Goal: Information Seeking & Learning: Learn about a topic

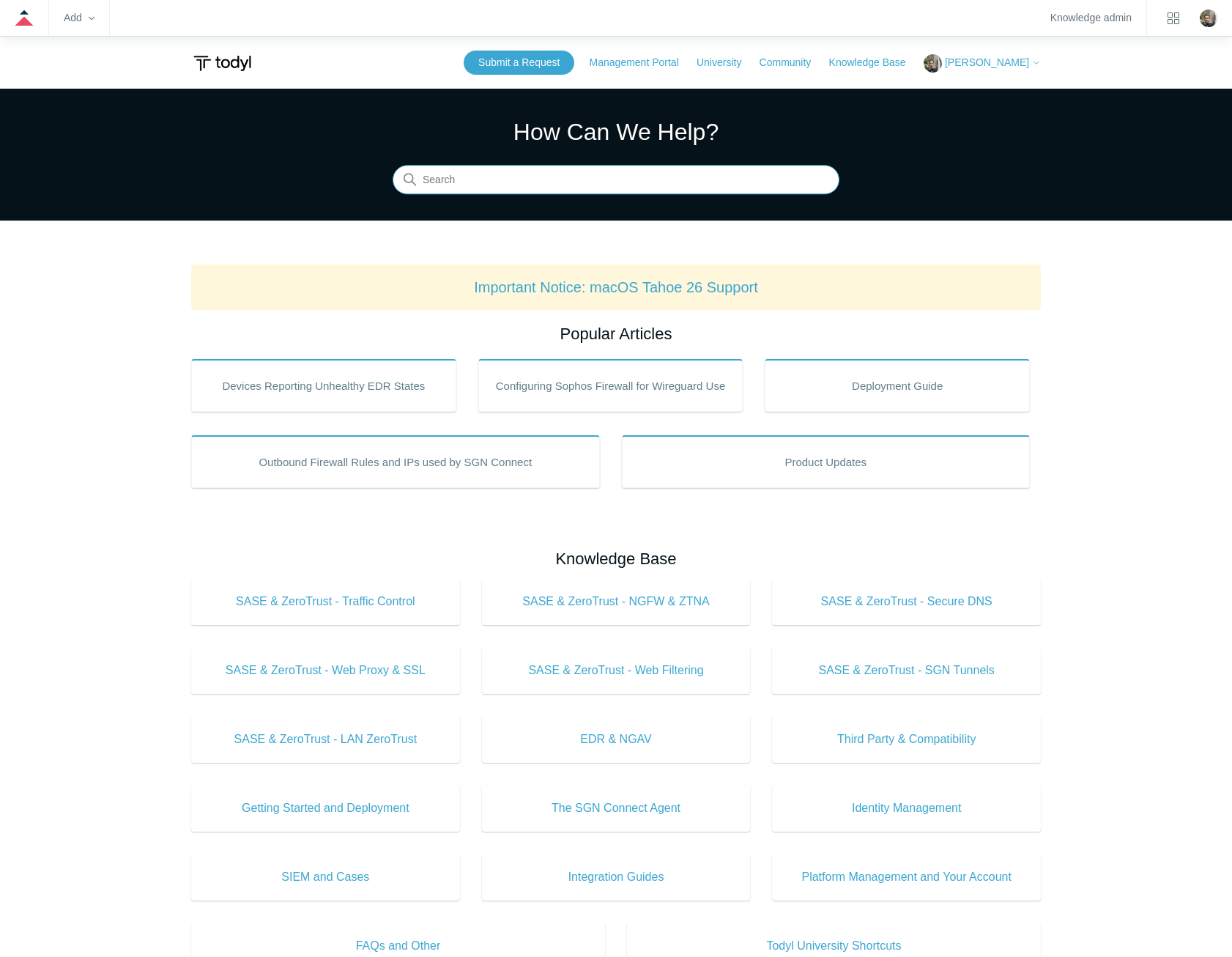
click at [656, 172] on input "Search" at bounding box center [616, 180] width 447 height 30
type input "minimum requirements"
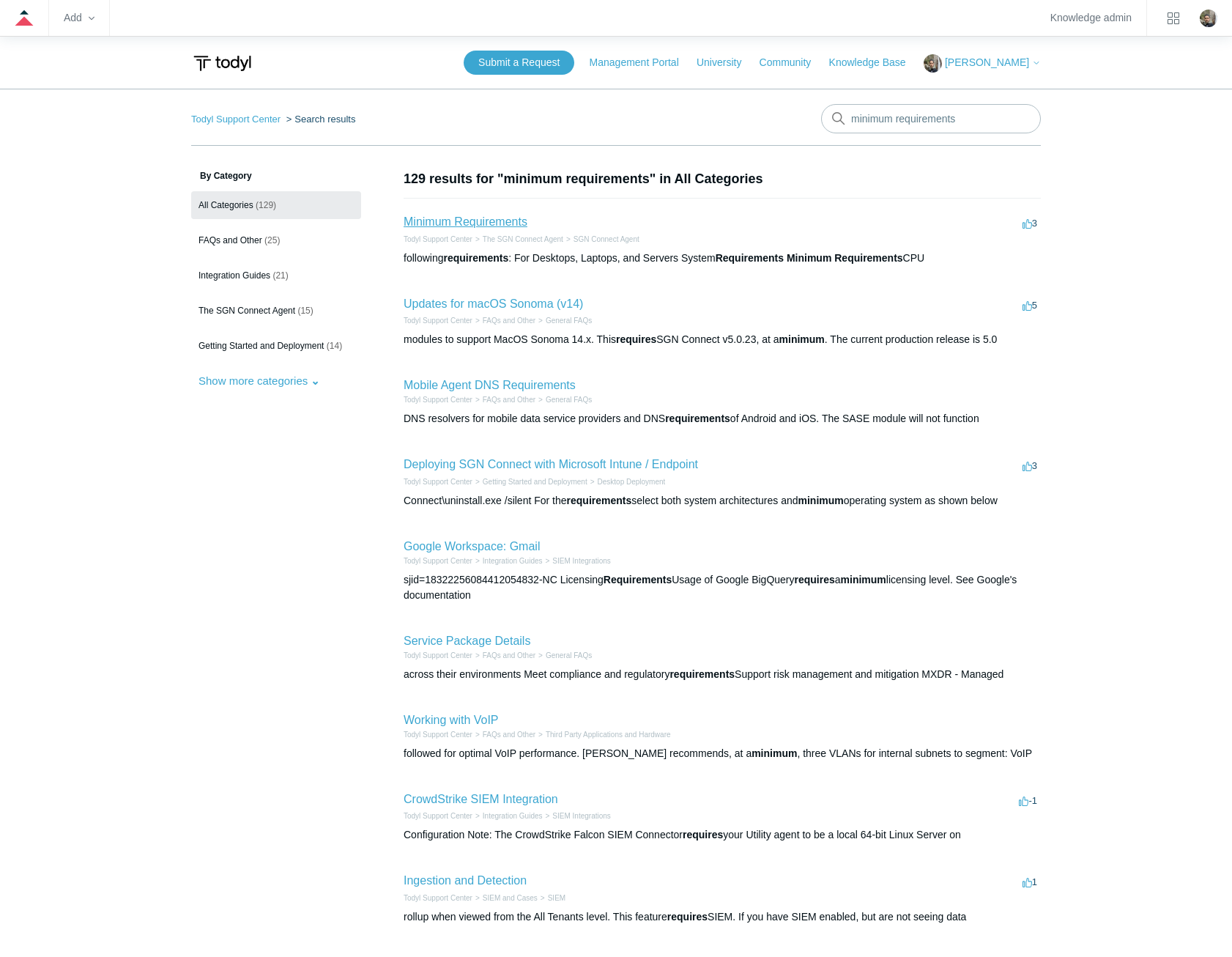
click at [486, 222] on link "Minimum Requirements" at bounding box center [465, 222] width 124 height 12
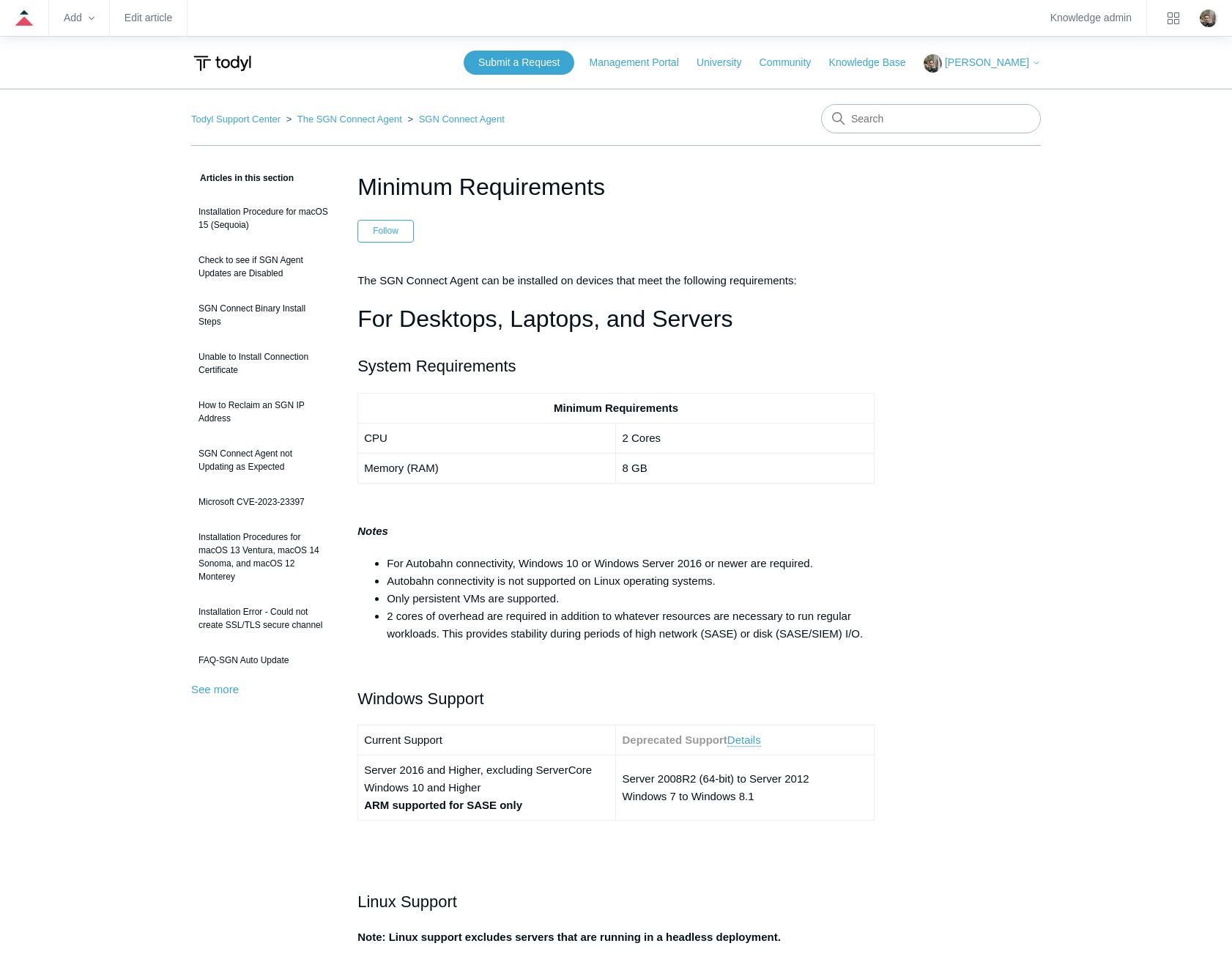
drag, startPoint x: 592, startPoint y: 187, endPoint x: 335, endPoint y: 180, distance: 257.1
click at [635, 197] on h1 "Minimum Requirements" at bounding box center [616, 187] width 517 height 35
drag, startPoint x: 610, startPoint y: 190, endPoint x: 364, endPoint y: 194, distance: 246.0
click at [364, 194] on h1 "Minimum Requirements" at bounding box center [616, 187] width 517 height 35
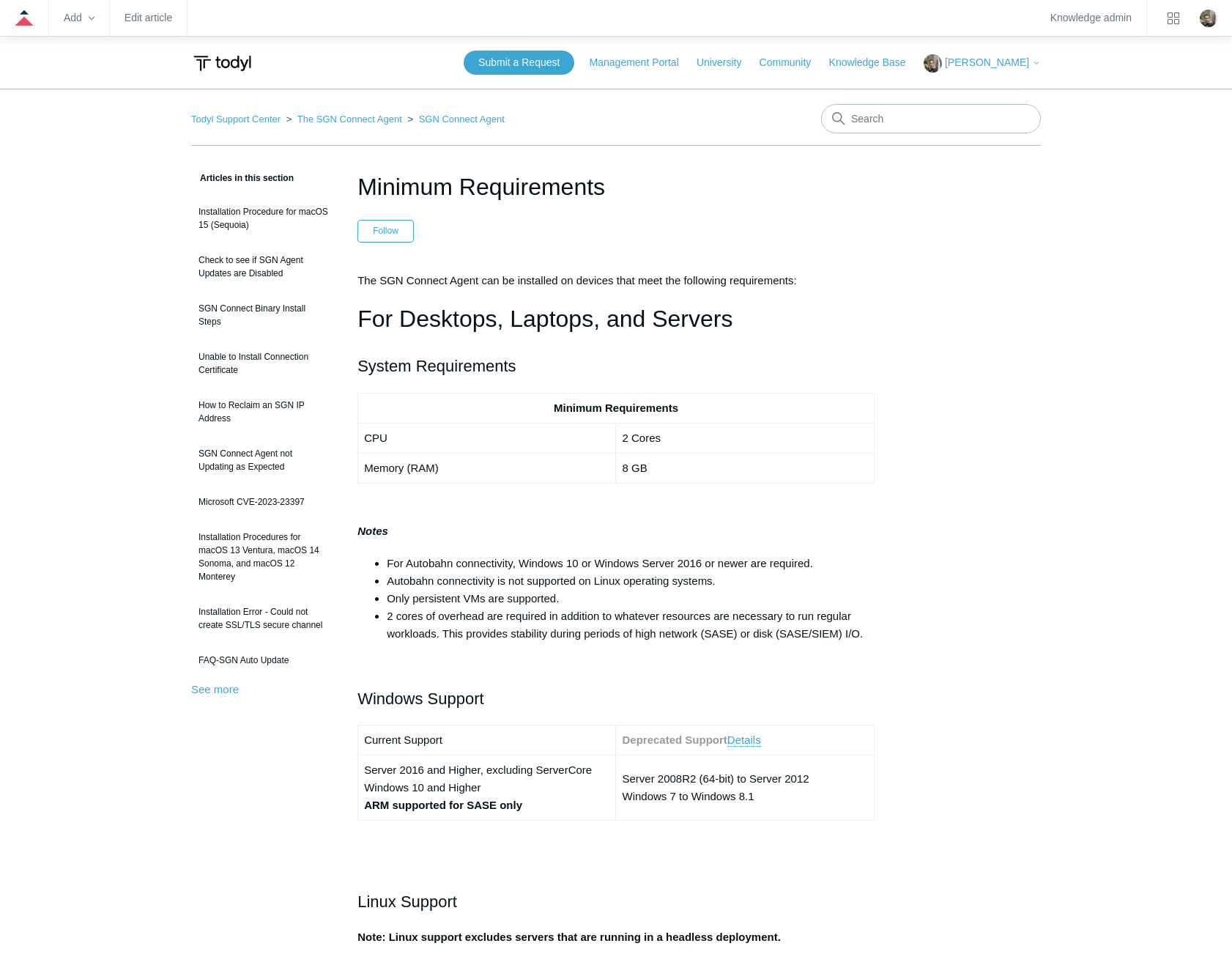
copy h1 "Minimum Requirements"
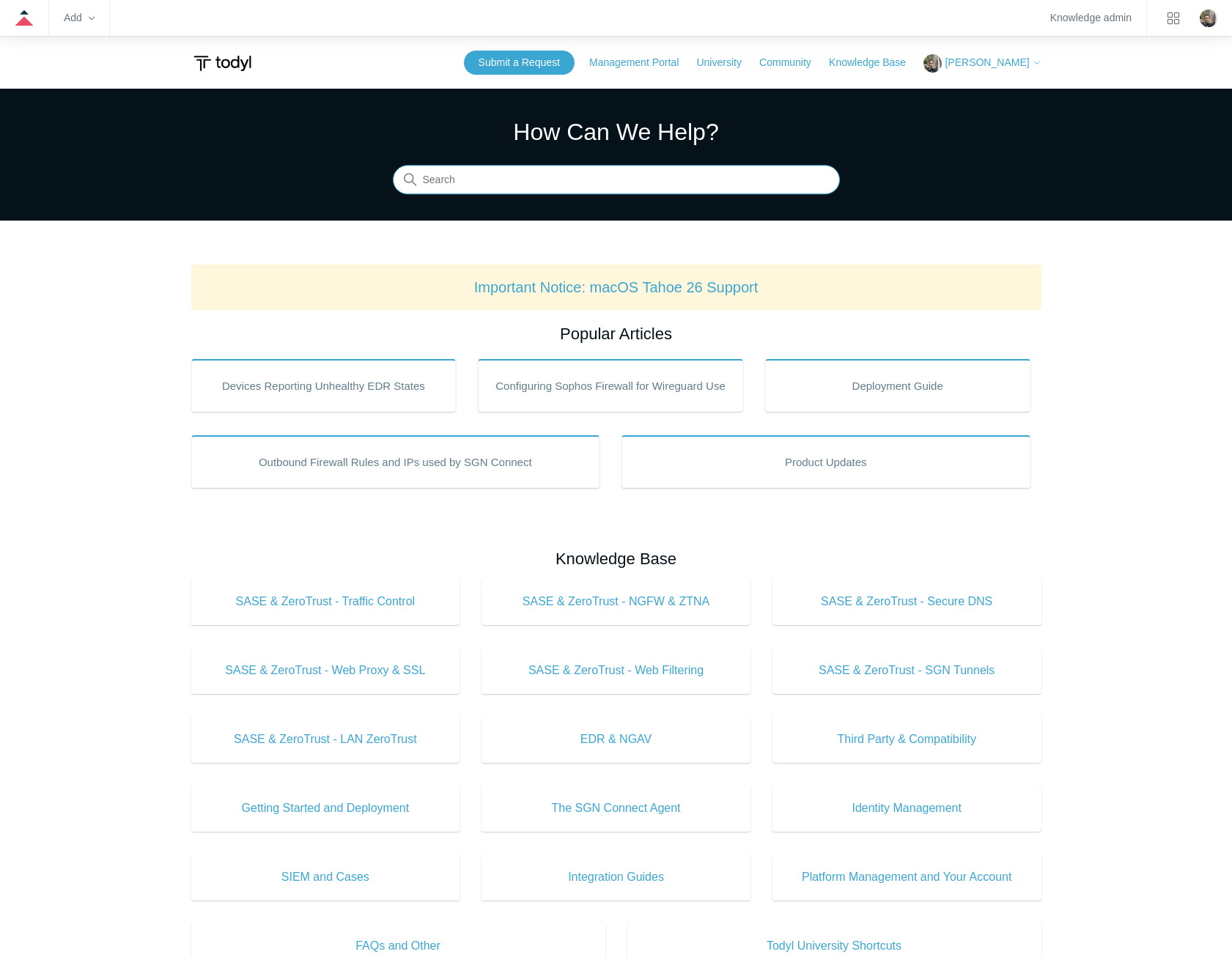
click at [710, 176] on input "Search" at bounding box center [616, 180] width 447 height 30
type input "static ip"
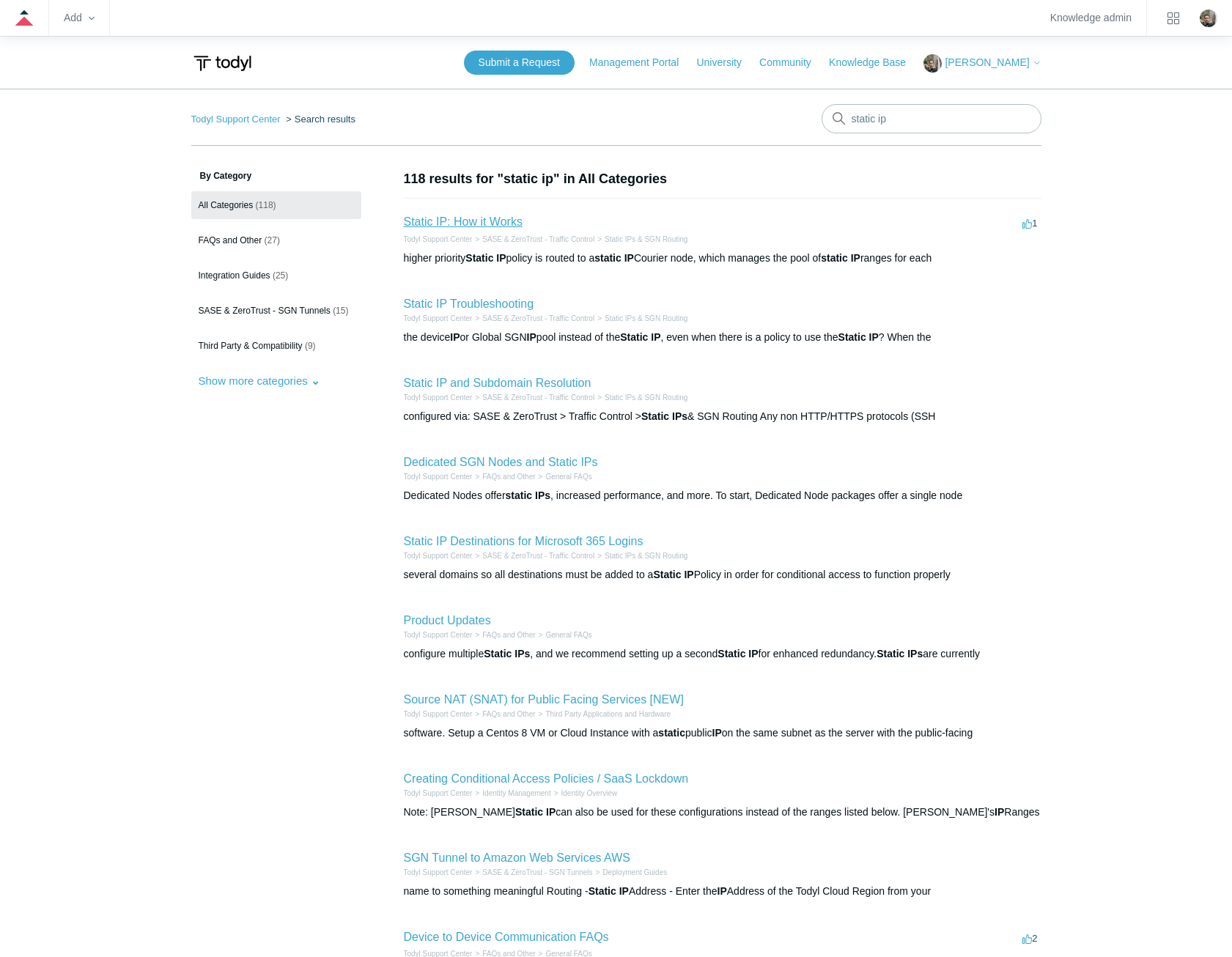
click at [490, 222] on link "Static IP: How it Works" at bounding box center [463, 222] width 119 height 12
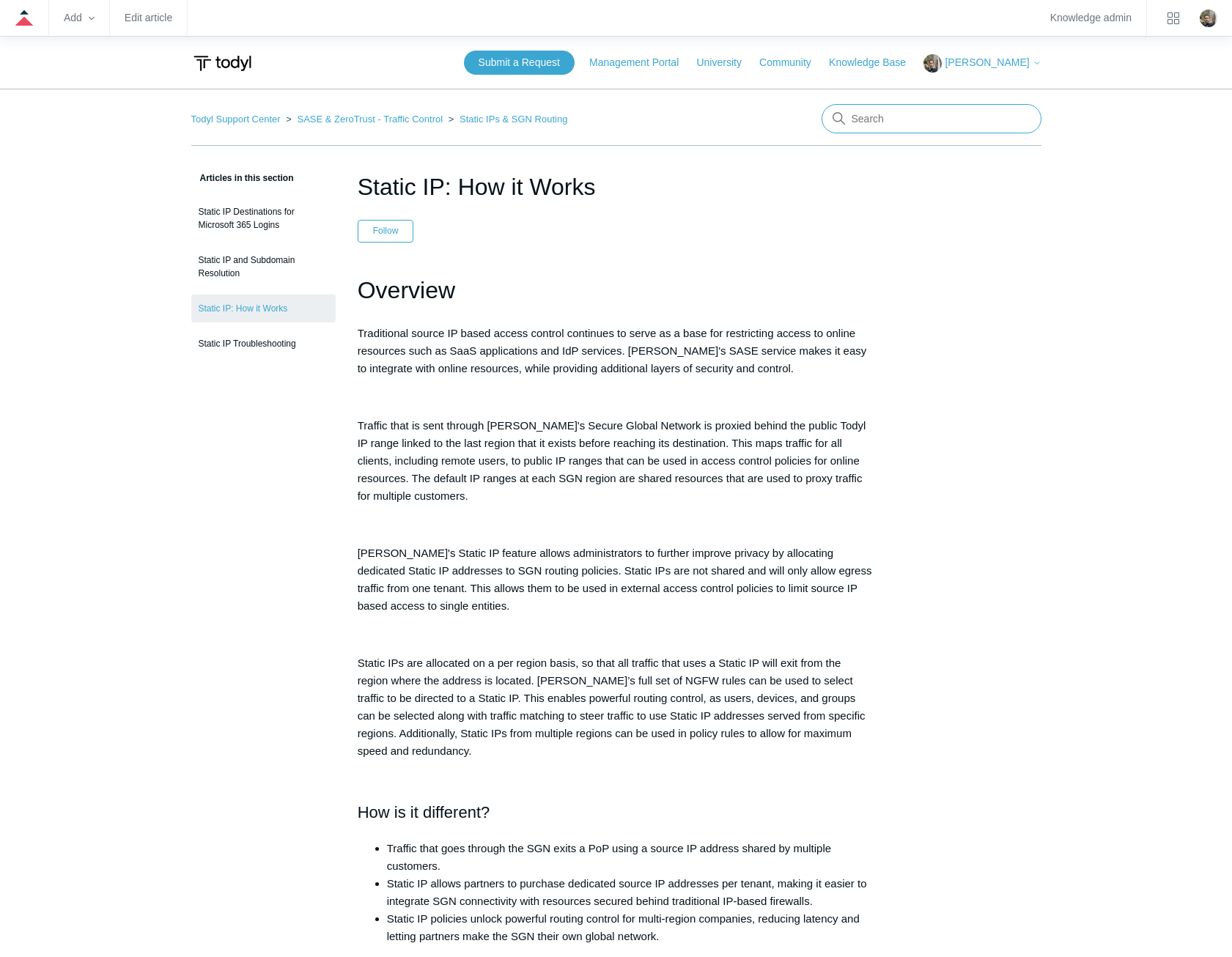
drag, startPoint x: 901, startPoint y: 119, endPoint x: 789, endPoint y: 110, distance: 112.4
click at [789, 111] on nav "Todyl Support Center SASE & ZeroTrust - Traffic Control Static IPs & SGN Routing" at bounding box center [616, 125] width 850 height 42
type input "conditional access"
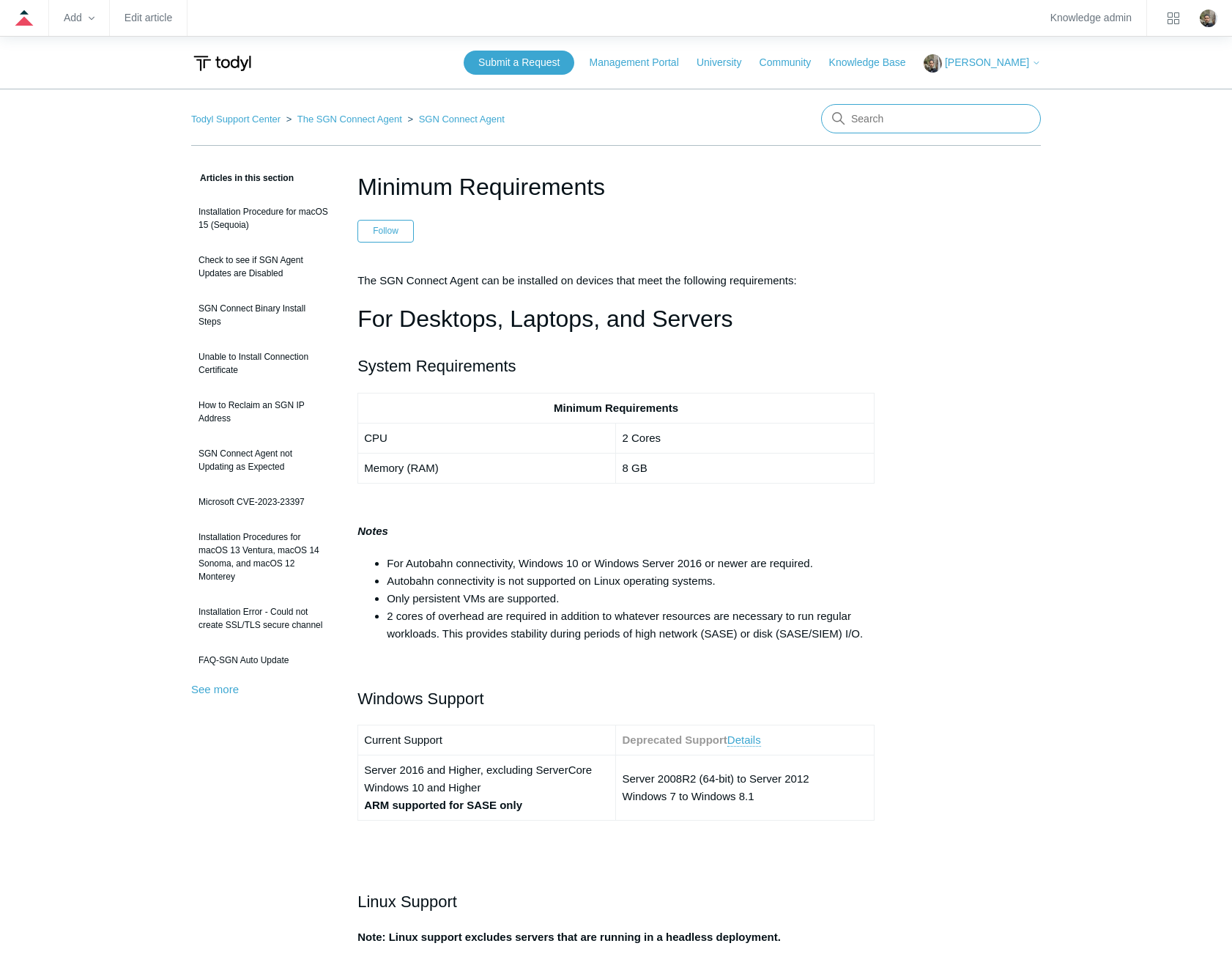
click at [887, 117] on input "Search" at bounding box center [930, 119] width 220 height 30
type input "outbound firewall rules"
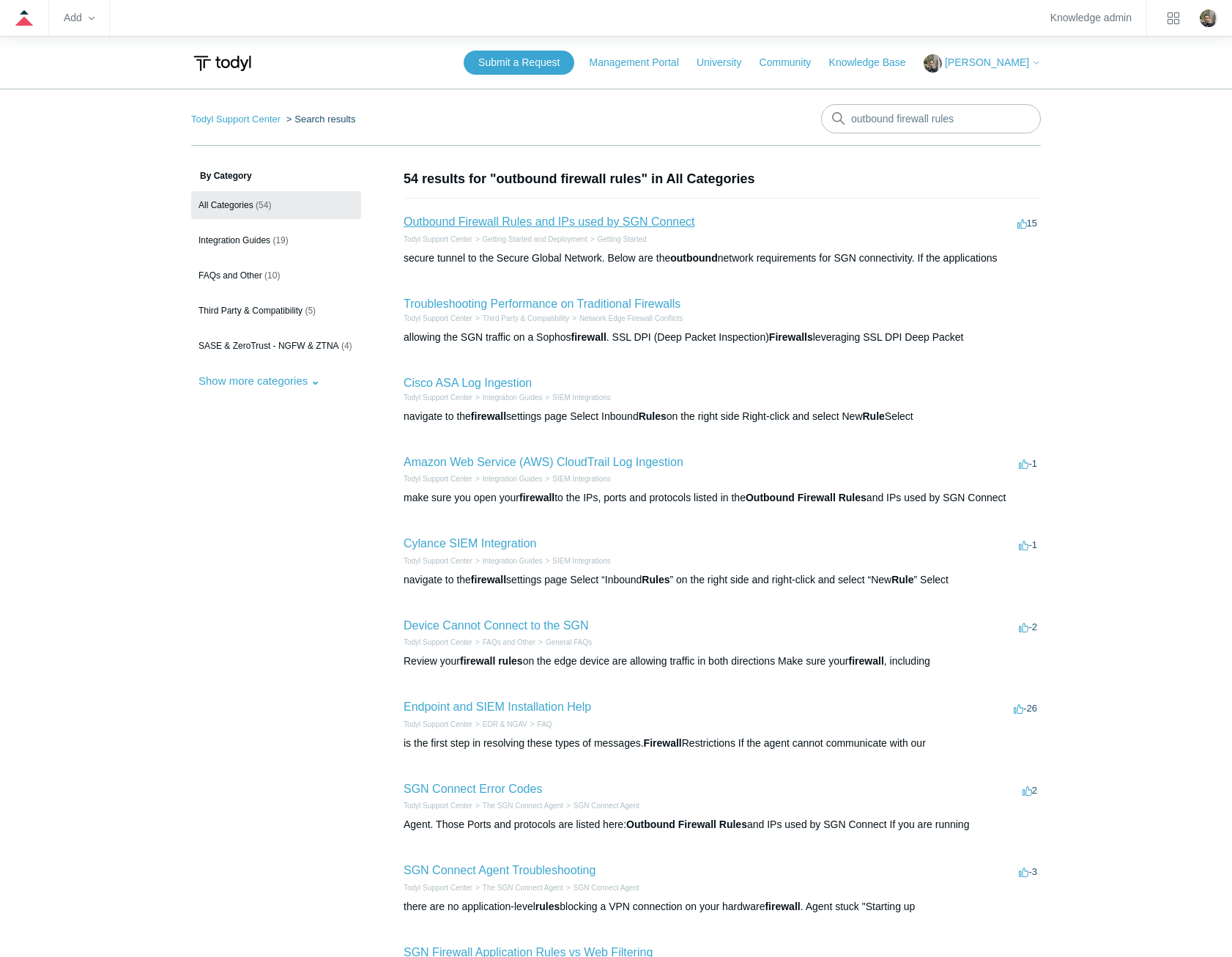
click at [618, 221] on link "Outbound Firewall Rules and IPs used by SGN Connect" at bounding box center [549, 222] width 291 height 12
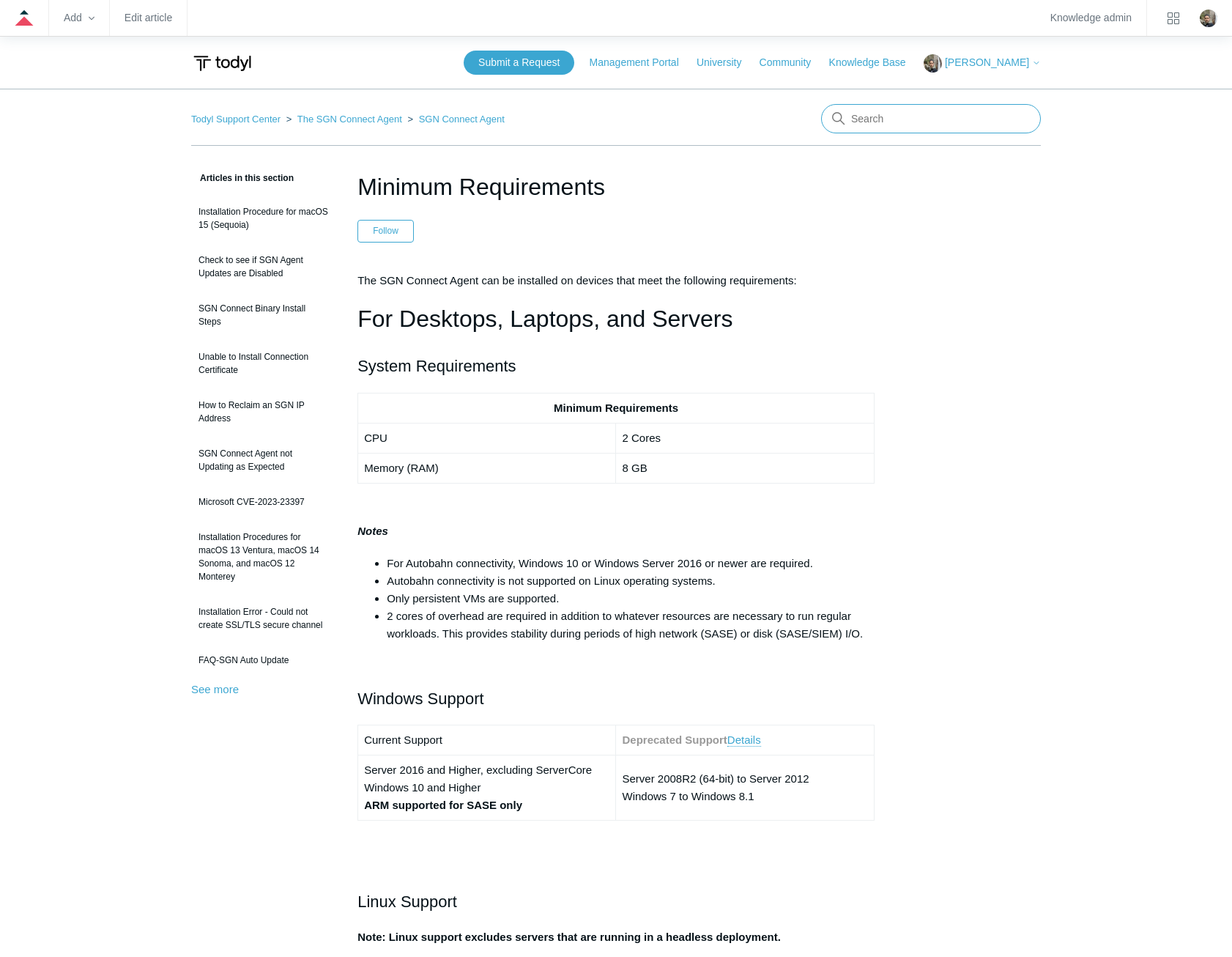
click at [918, 117] on input "Search" at bounding box center [930, 119] width 220 height 30
type input "static ip"
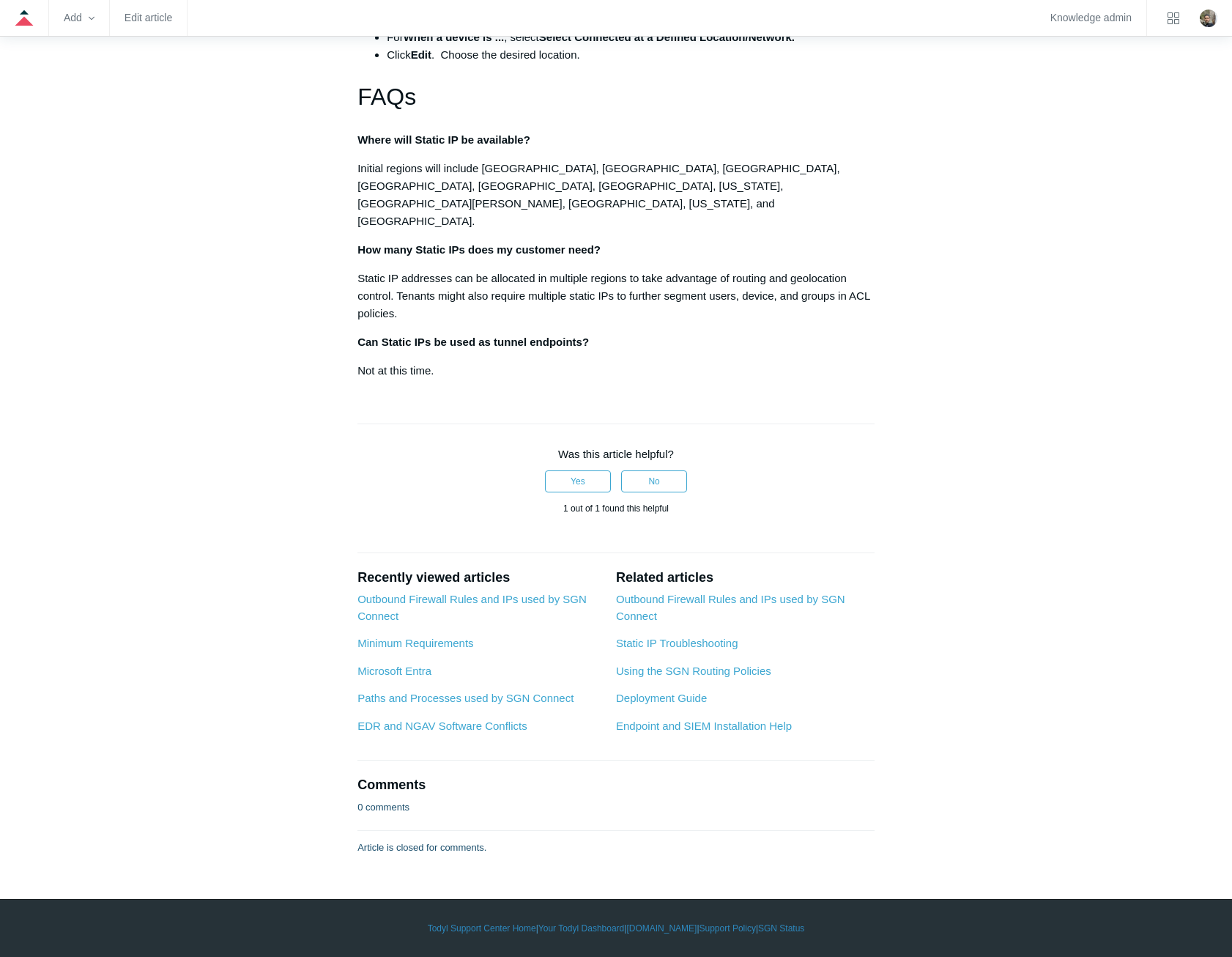
scroll to position [2783, 0]
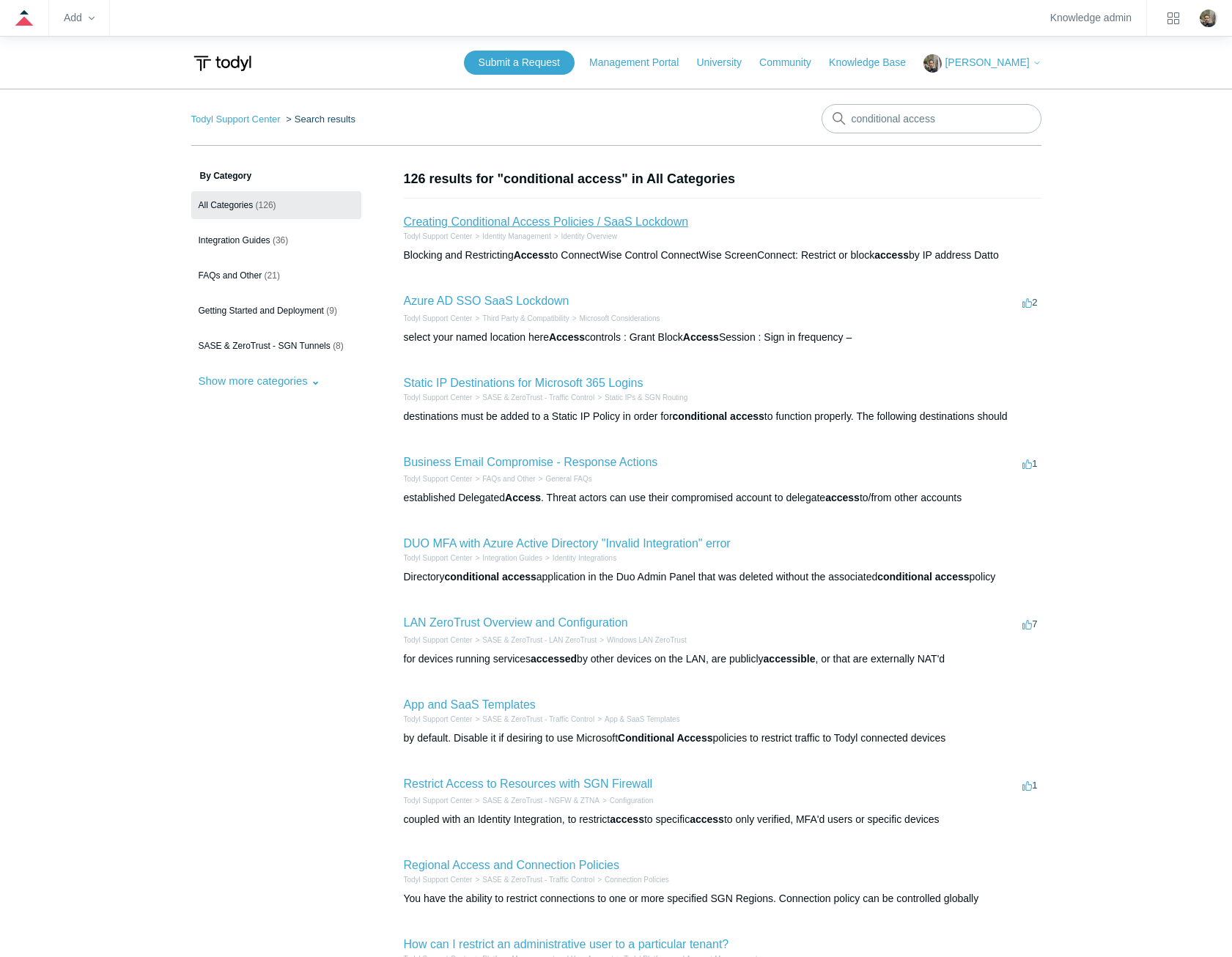
click at [576, 217] on link "Creating Conditional Access Policies / SaaS Lockdown" at bounding box center [546, 222] width 285 height 12
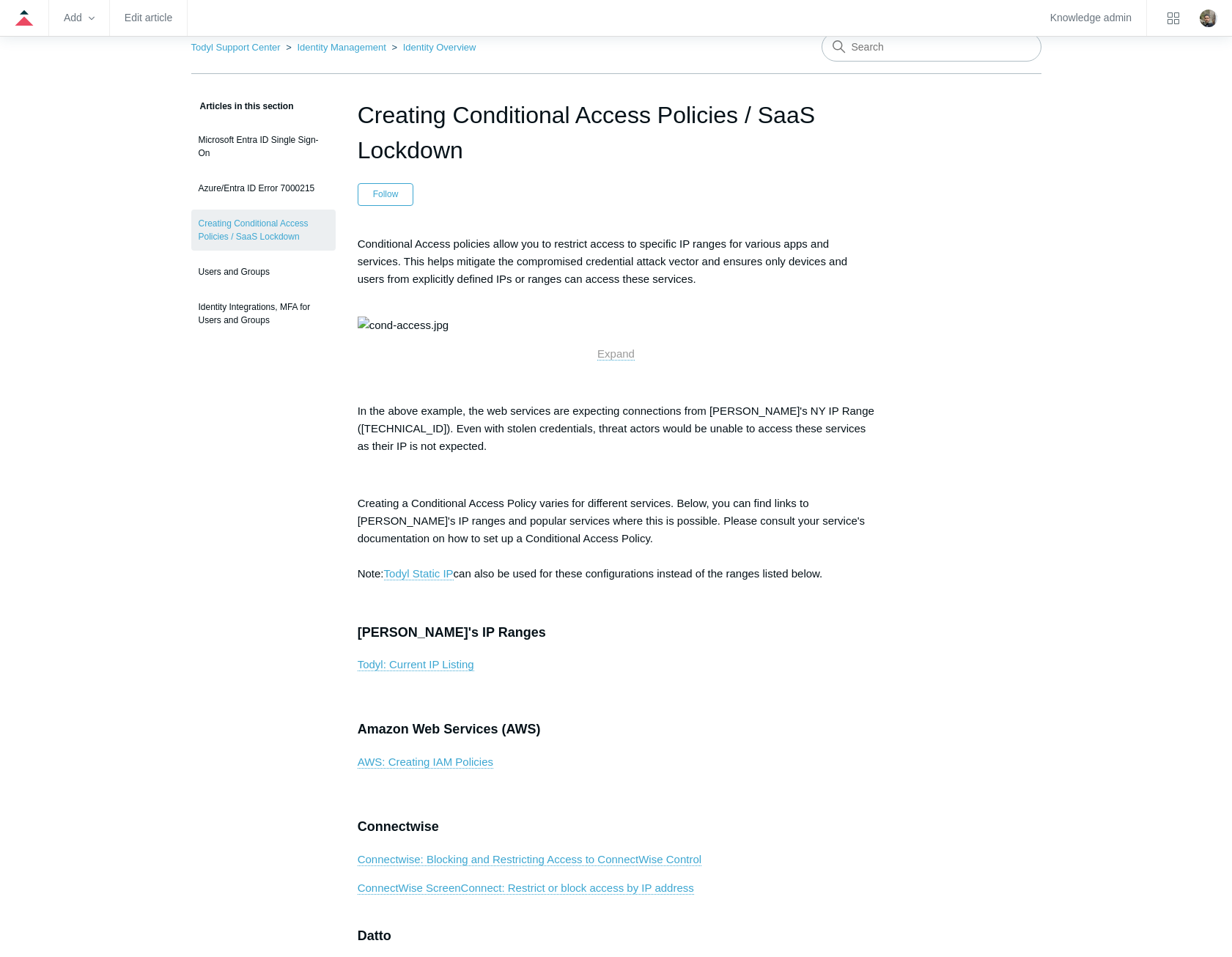
scroll to position [73, 0]
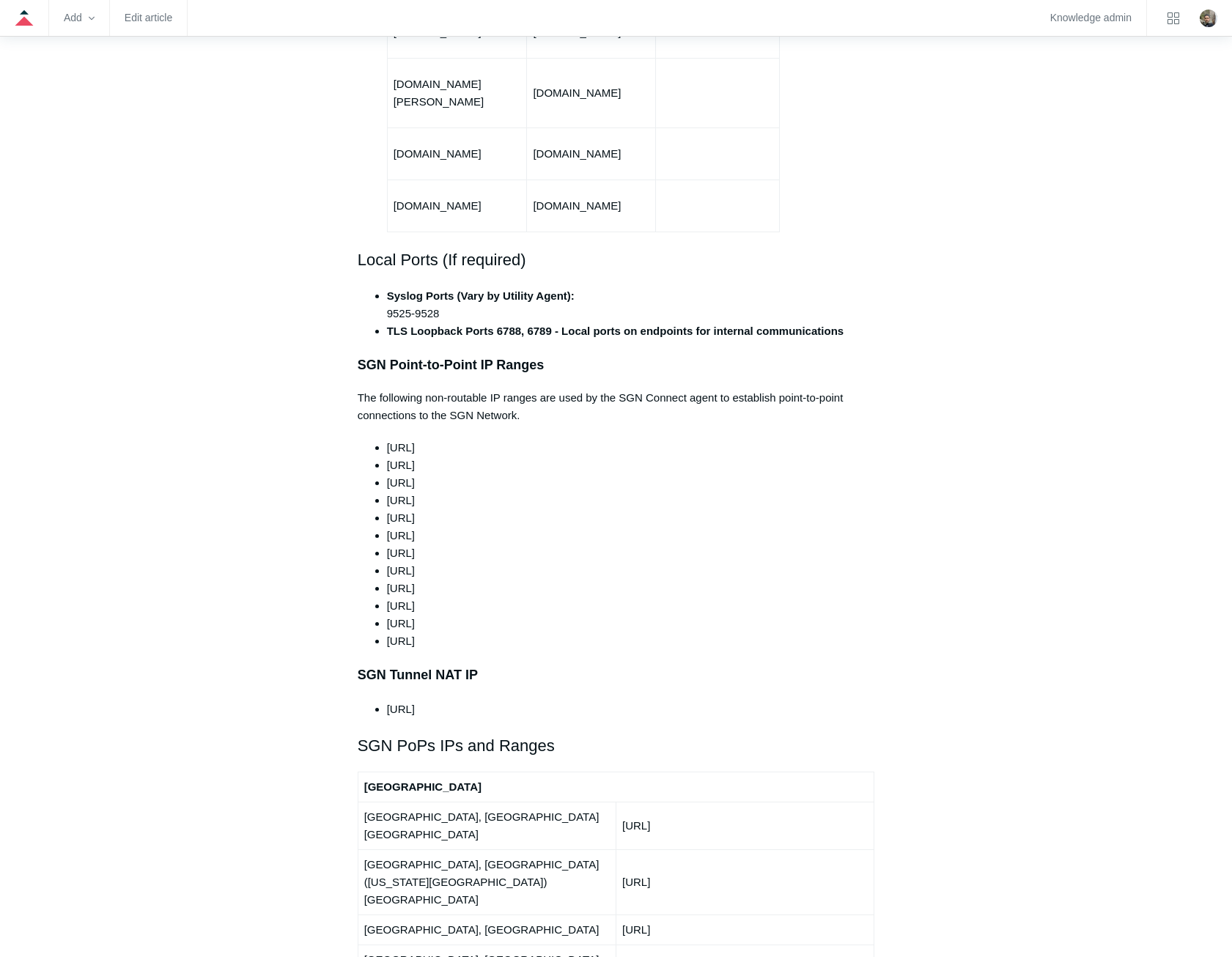
scroll to position [1098, 0]
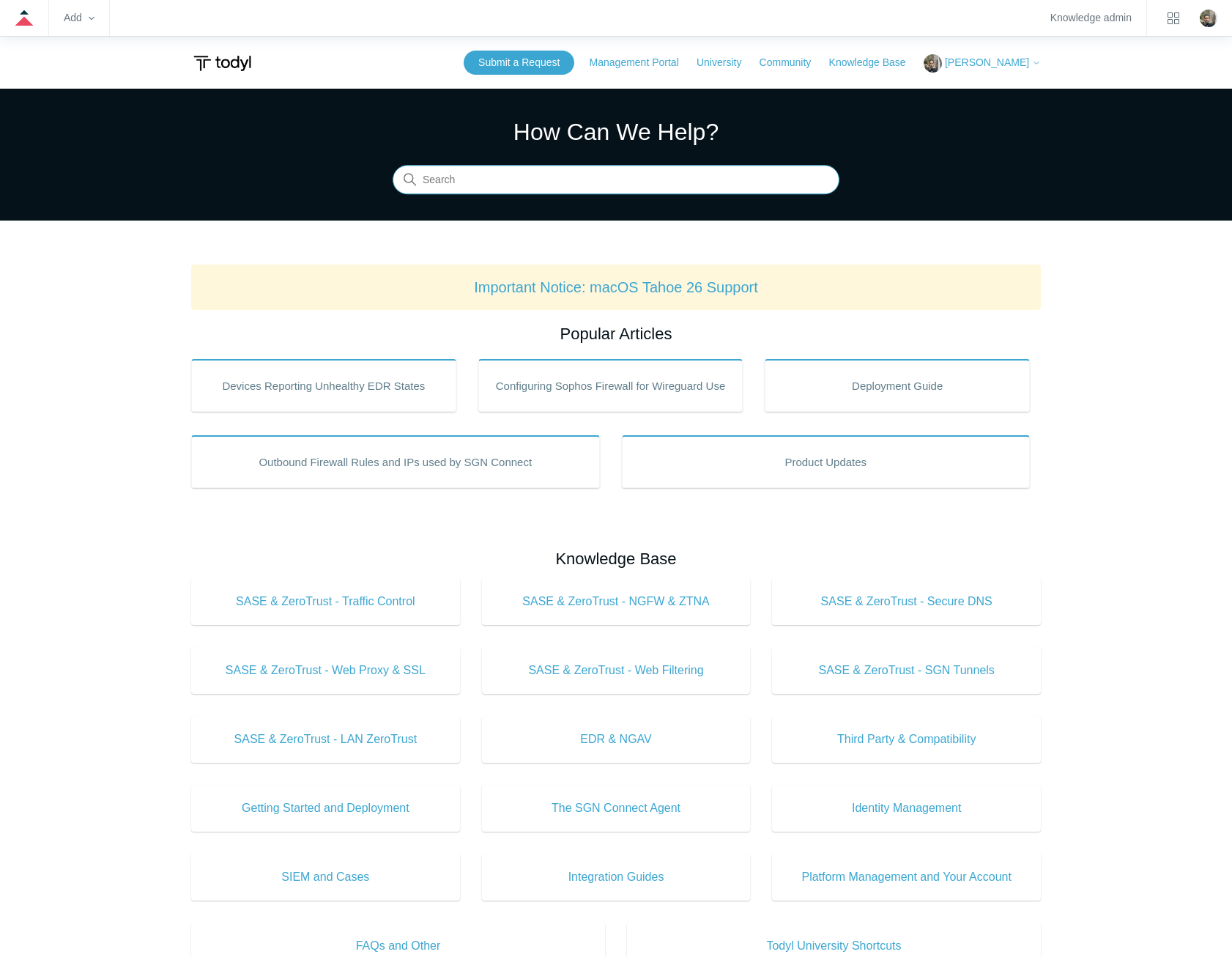
click at [707, 181] on input "Search" at bounding box center [616, 180] width 447 height 30
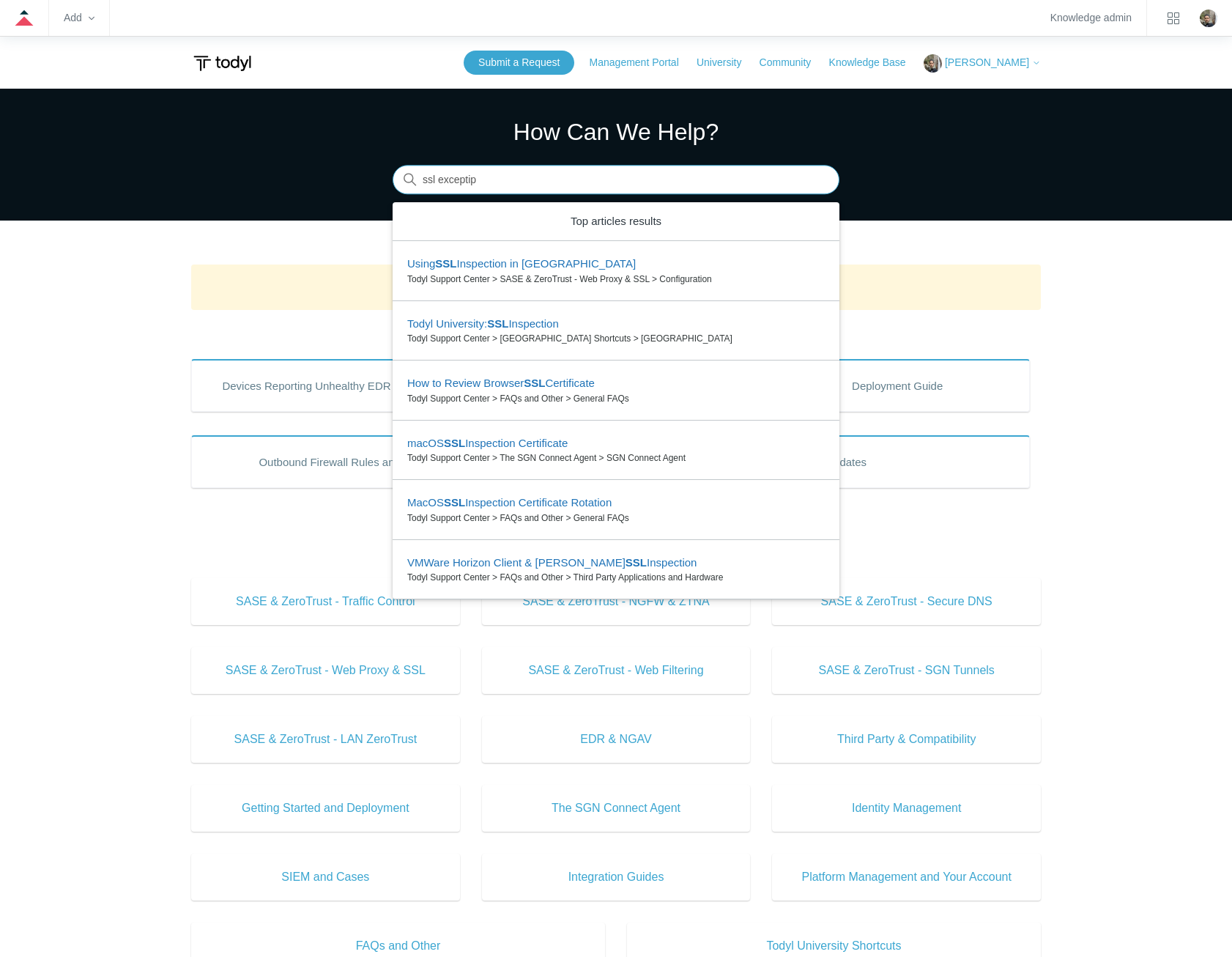
type input "ssl excepti"
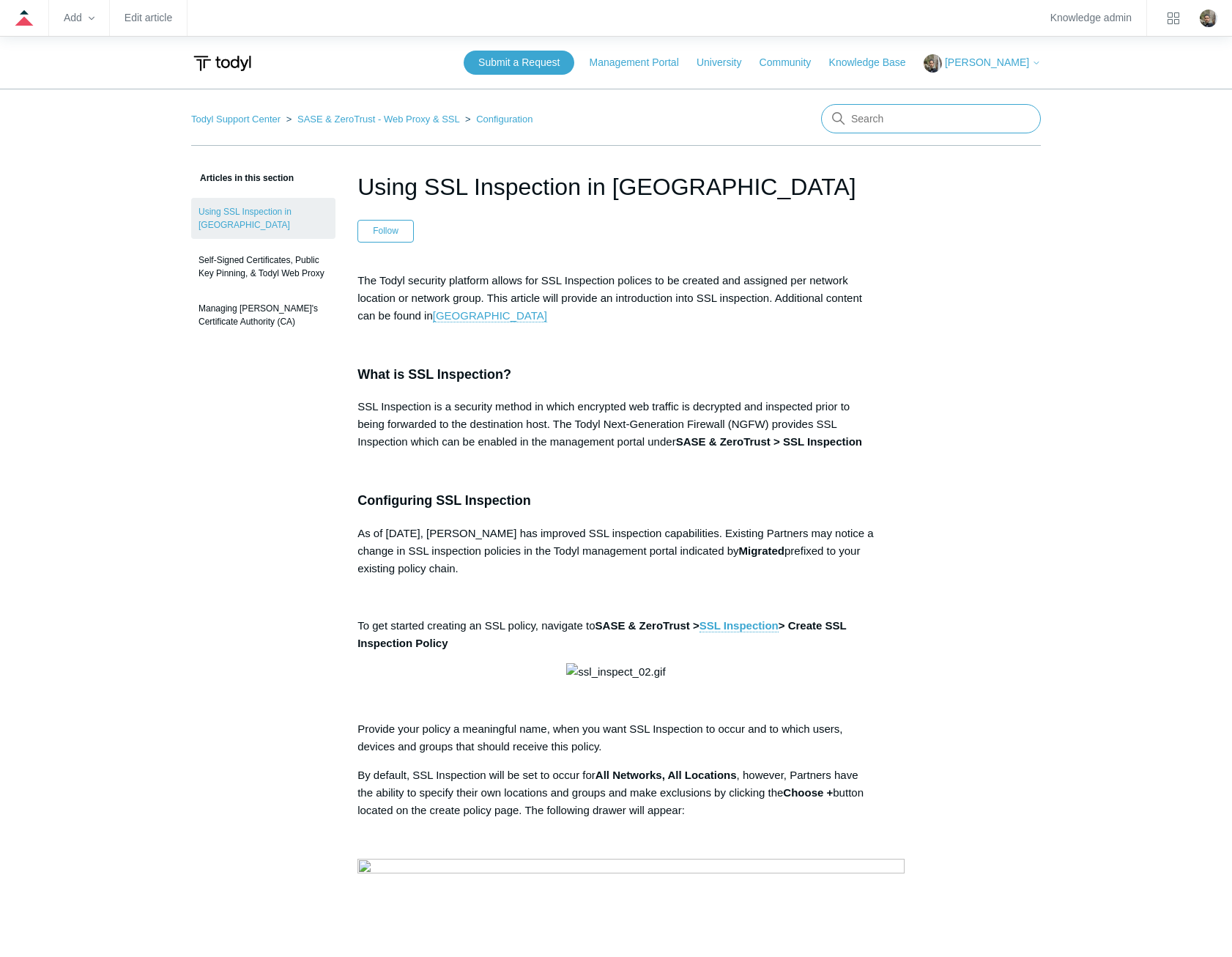
click at [941, 115] on input "Search" at bounding box center [930, 119] width 220 height 30
type input "local routing policy"
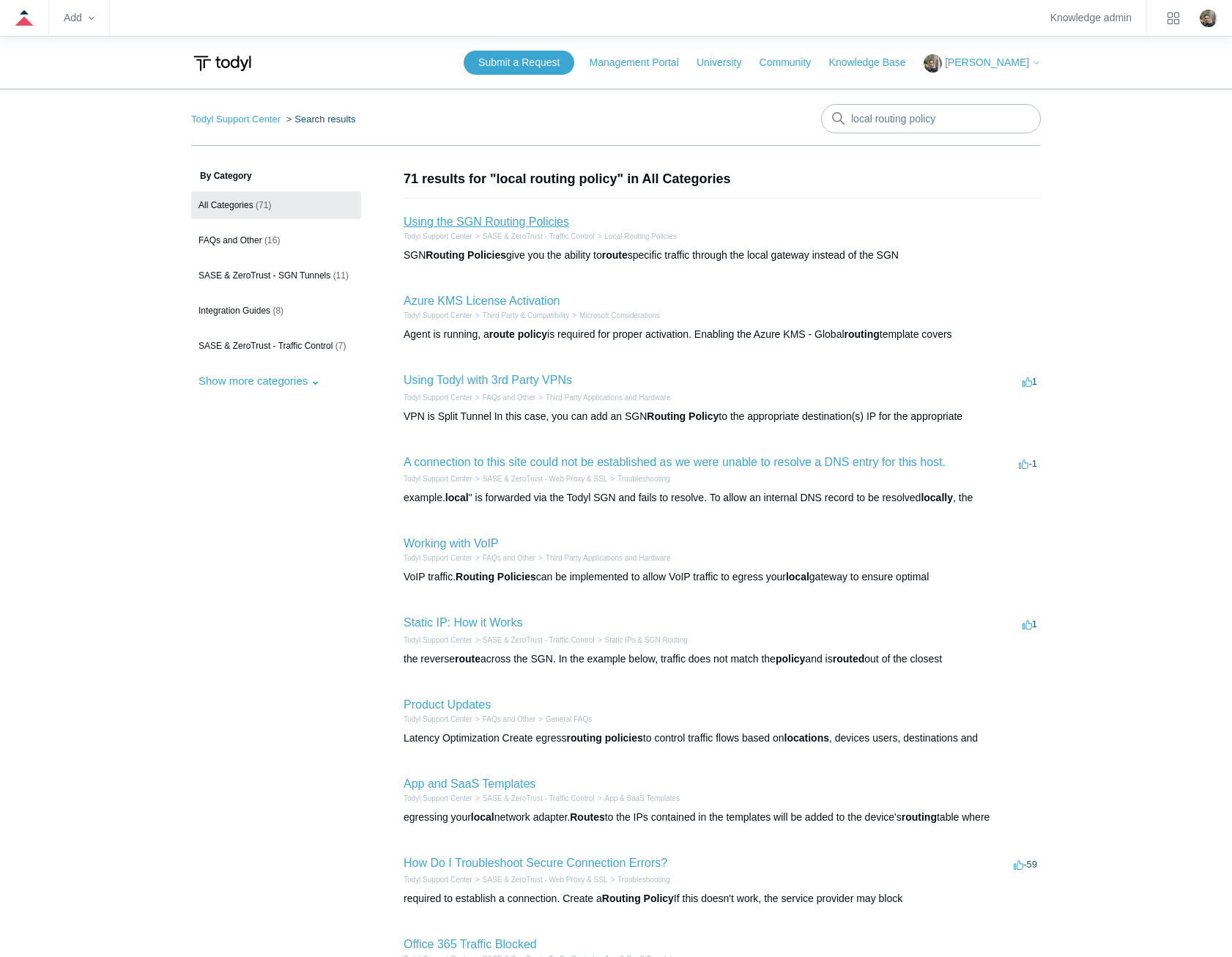
click at [503, 223] on link "Using the SGN Routing Policies" at bounding box center [486, 222] width 166 height 12
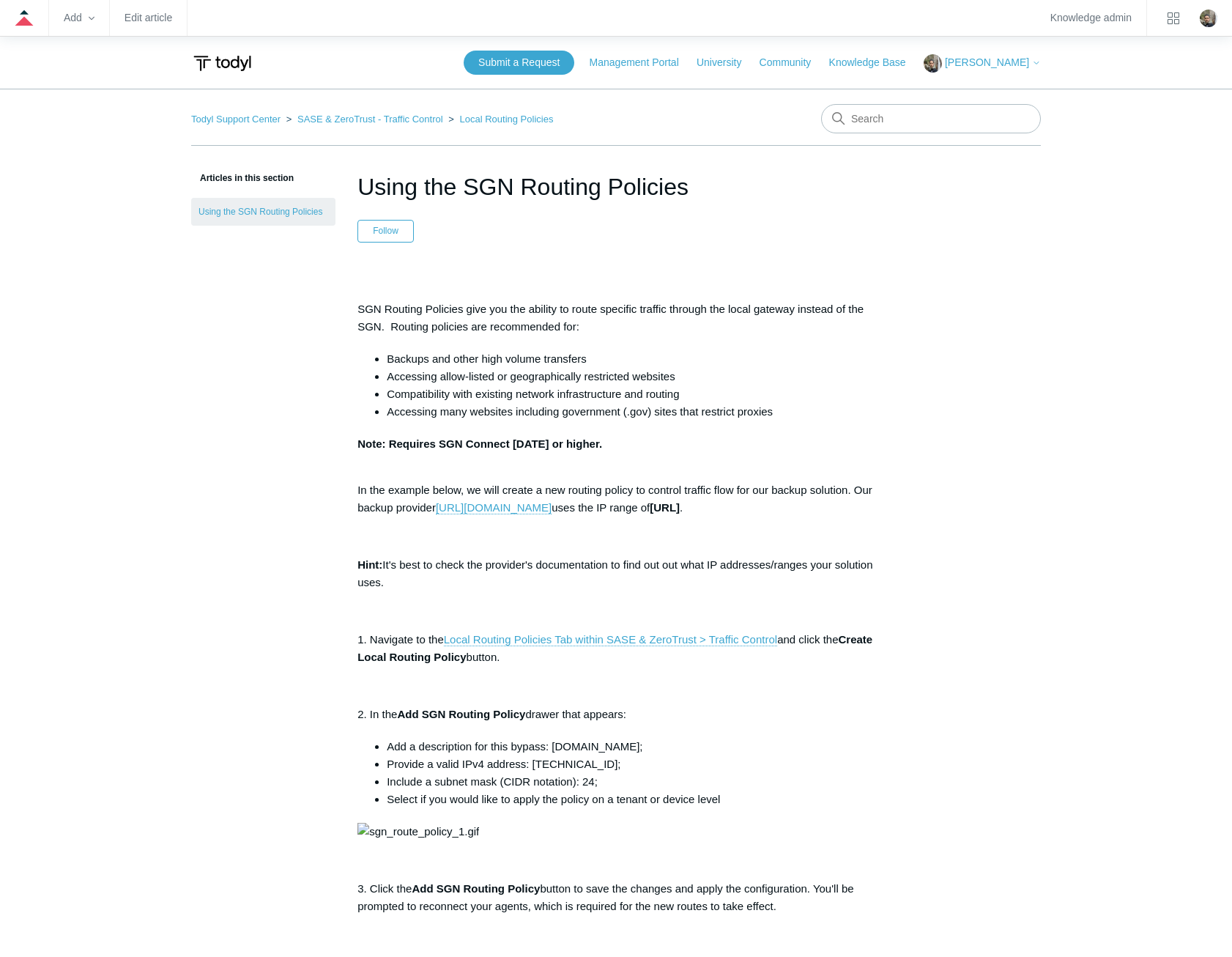
drag, startPoint x: 699, startPoint y: 190, endPoint x: 344, endPoint y: 193, distance: 355.0
click at [344, 193] on article "Using the SGN Routing Policies Follow Not yet followed by anyone SGN Routing Po…" at bounding box center [616, 917] width 561 height 1494
copy h1 "Using the SGN Routing Policies"
